Goal: Task Accomplishment & Management: Manage account settings

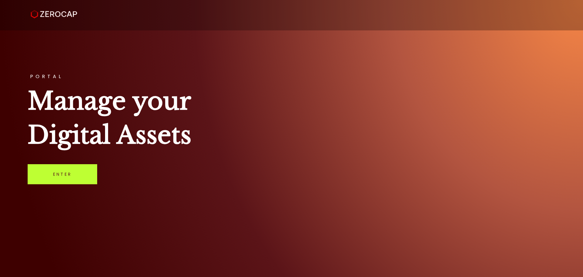
click at [62, 176] on link "Enter" at bounding box center [63, 174] width 70 height 20
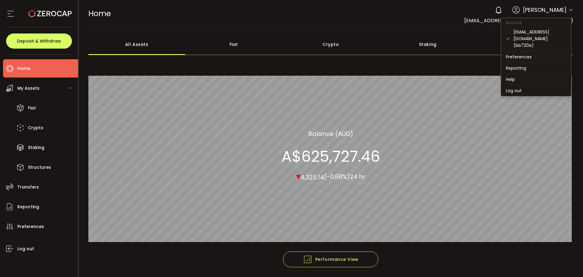
click at [569, 10] on icon at bounding box center [571, 10] width 5 height 5
click at [522, 86] on li "Log out" at bounding box center [536, 90] width 70 height 11
